Goal: Transaction & Acquisition: Purchase product/service

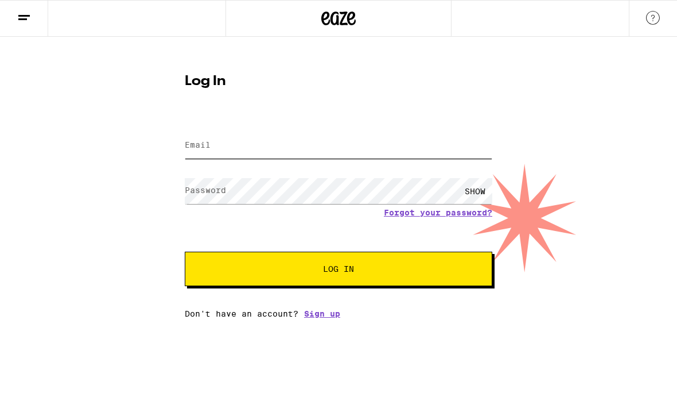
type input "[EMAIL_ADDRESS][DOMAIN_NAME]"
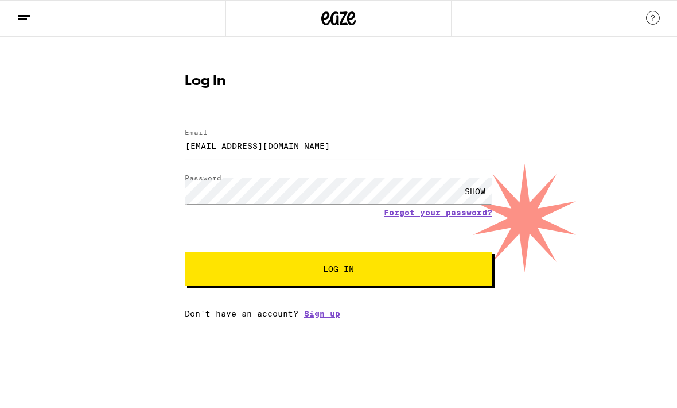
click at [339, 270] on button "Log In" at bounding box center [339, 268] width 308 height 34
